Goal: Task Accomplishment & Management: Manage account settings

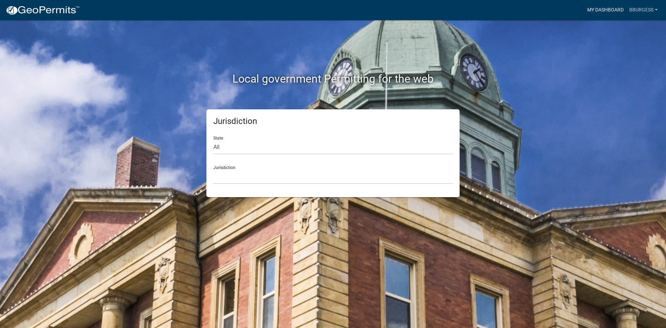
click at [609, 9] on link "My Dashboard" at bounding box center [605, 9] width 42 height 13
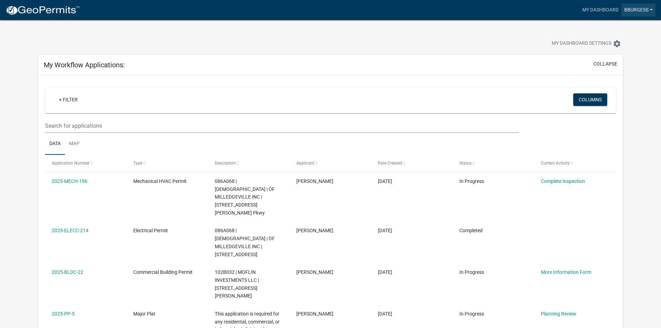
click at [635, 8] on link "Bburgess" at bounding box center [638, 9] width 34 height 13
click at [625, 56] on link "Logout" at bounding box center [628, 51] width 56 height 17
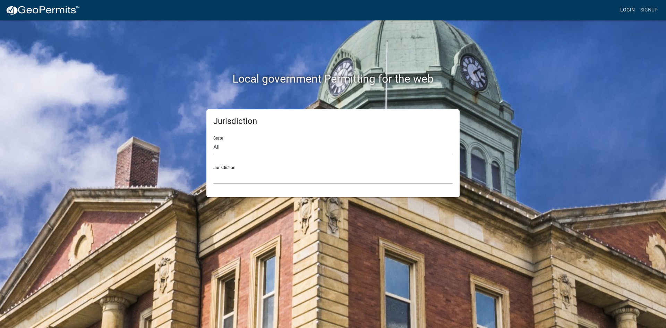
click at [623, 12] on link "Login" at bounding box center [627, 9] width 20 height 13
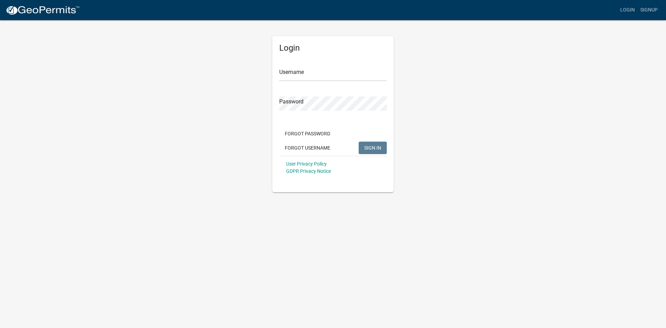
click at [316, 85] on form "Username Password Forgot Password Forgot Username SIGN IN User Privacy Policy G…" at bounding box center [333, 118] width 108 height 122
click at [315, 77] on input "Username" at bounding box center [333, 74] width 108 height 14
type input "[PERSON_NAME]"
click at [373, 148] on span "SIGN IN" at bounding box center [372, 148] width 17 height 6
